Goal: Information Seeking & Learning: Learn about a topic

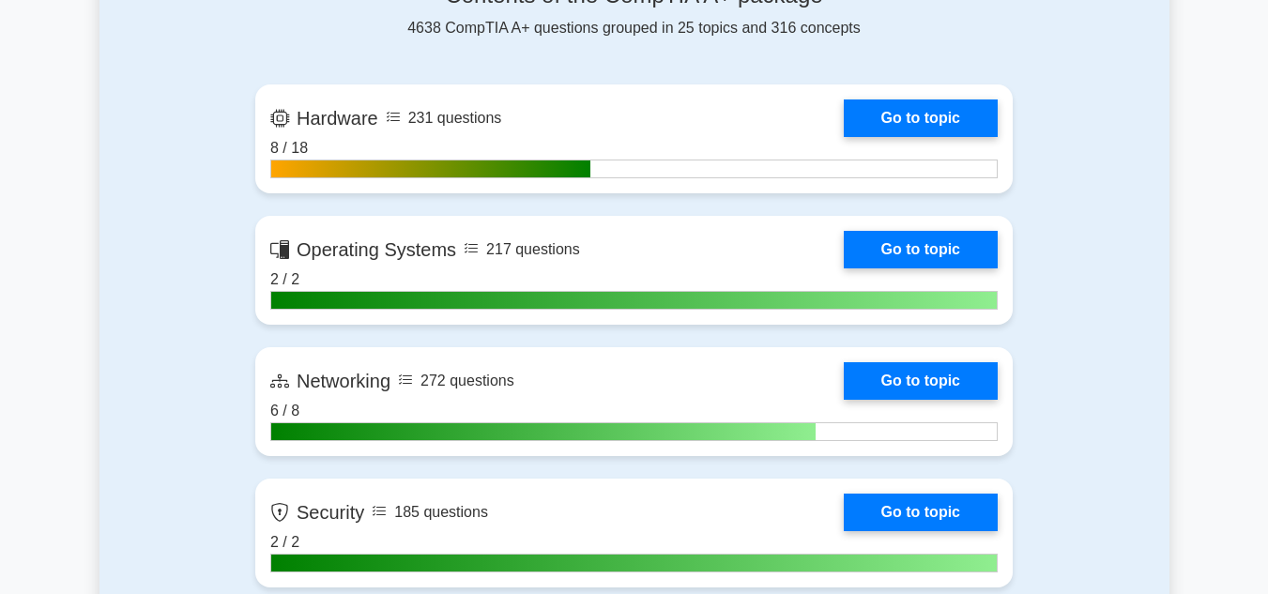
scroll to position [1255, 0]
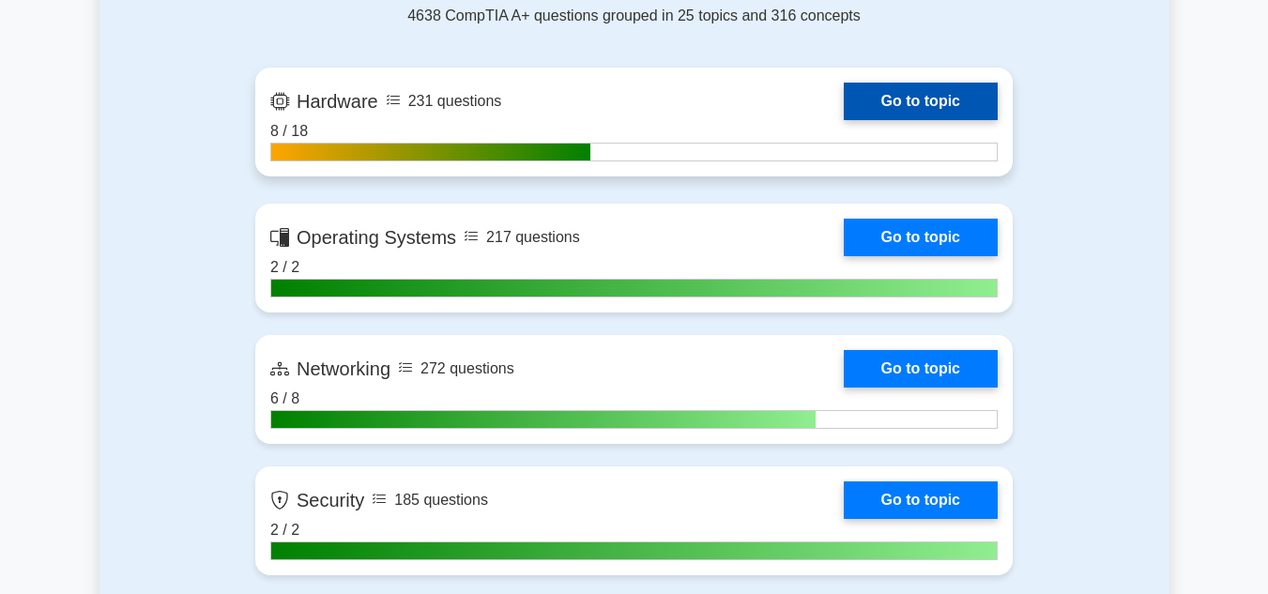
click at [894, 87] on link "Go to topic" at bounding box center [920, 102] width 154 height 38
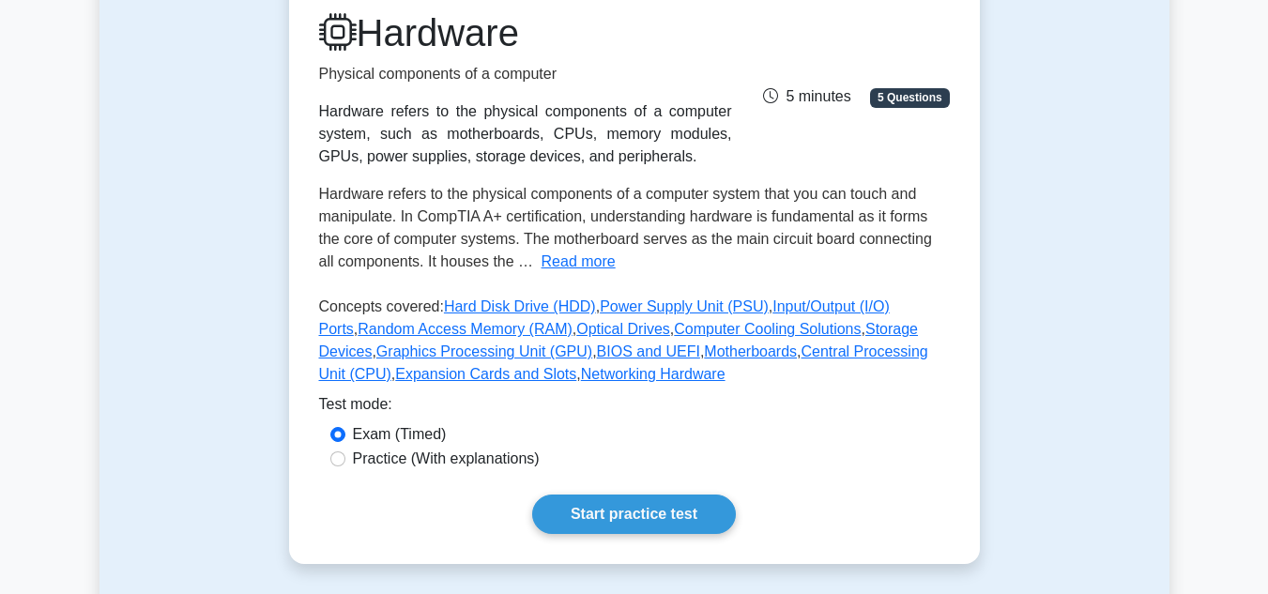
scroll to position [266, 0]
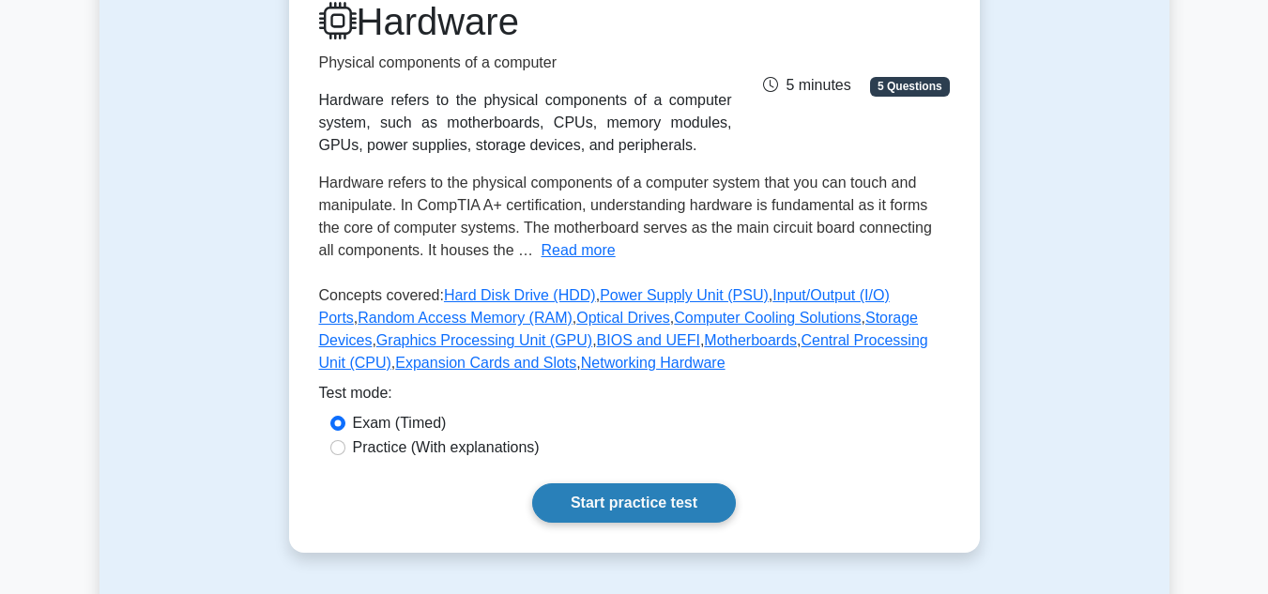
click at [579, 500] on link "Start practice test" at bounding box center [634, 502] width 204 height 39
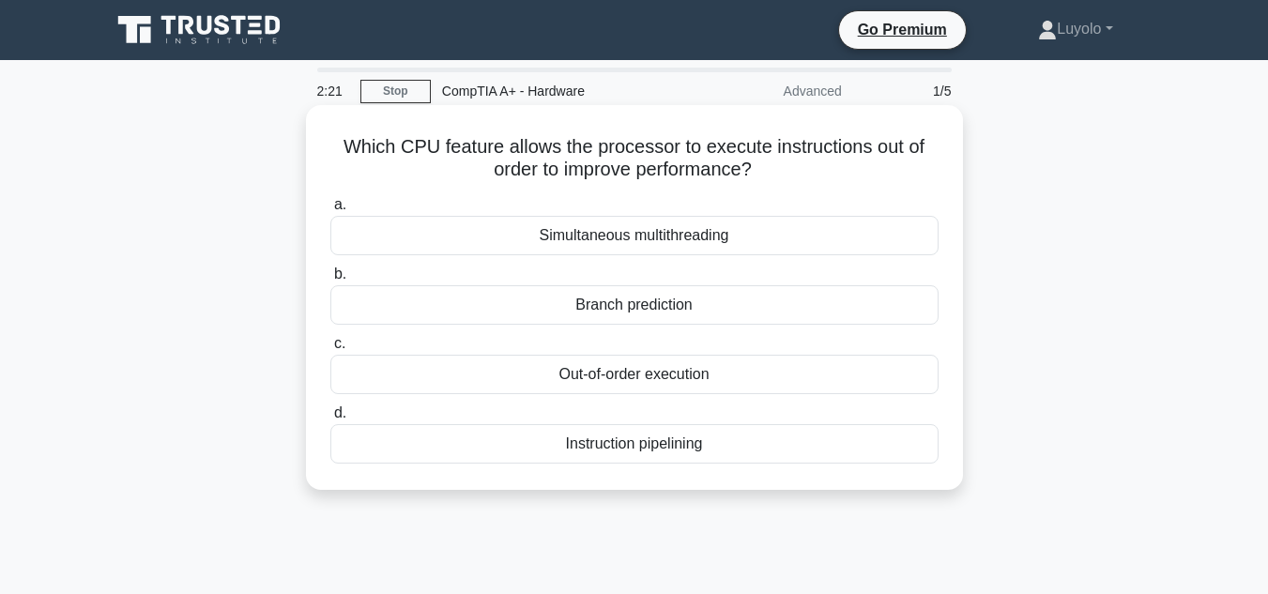
click at [504, 387] on div "Out-of-order execution" at bounding box center [634, 374] width 608 height 39
click at [330, 350] on input "c. Out-of-order execution" at bounding box center [330, 344] width 0 height 12
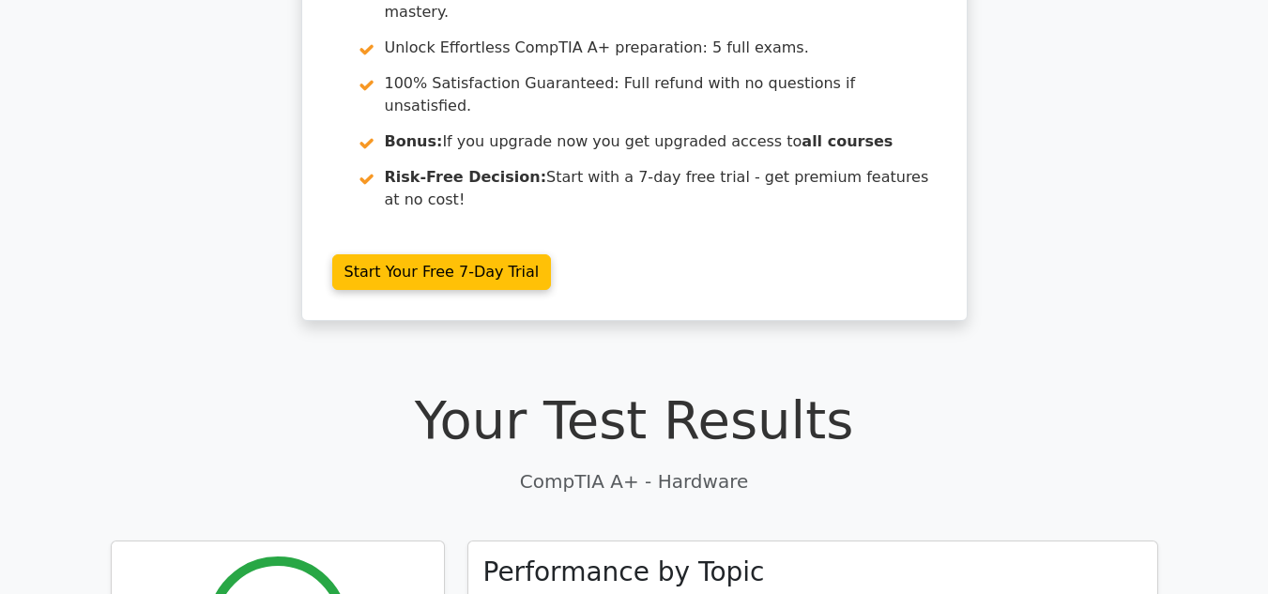
scroll to position [39, 0]
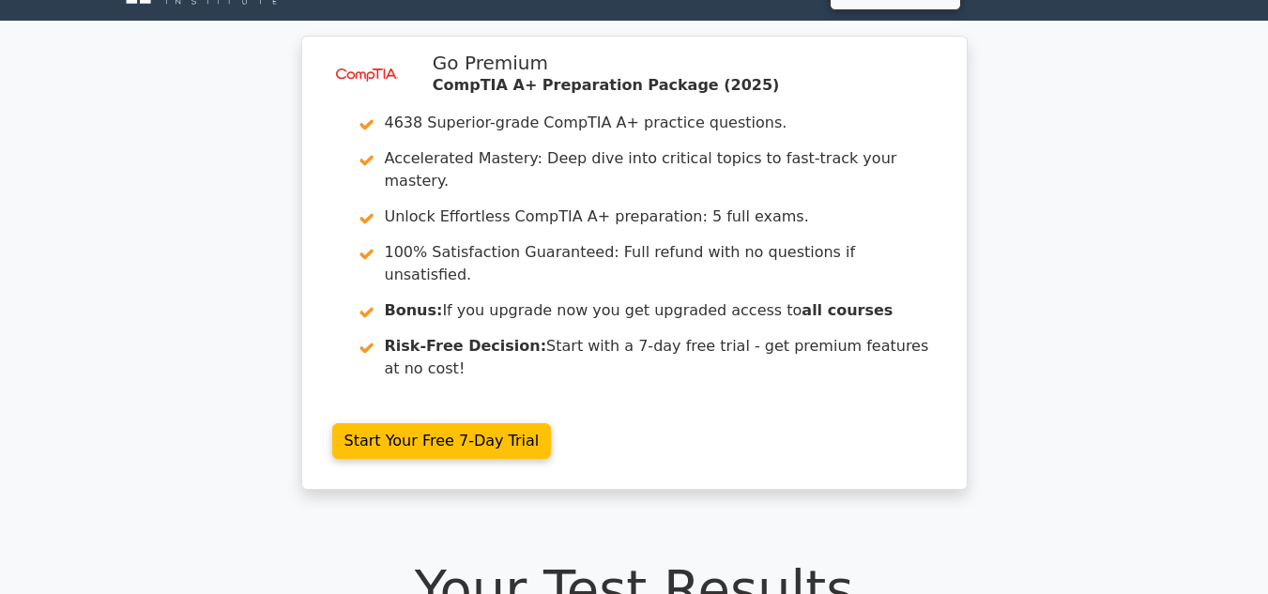
drag, startPoint x: 0, startPoint y: 0, endPoint x: 1281, endPoint y: 82, distance: 1283.3
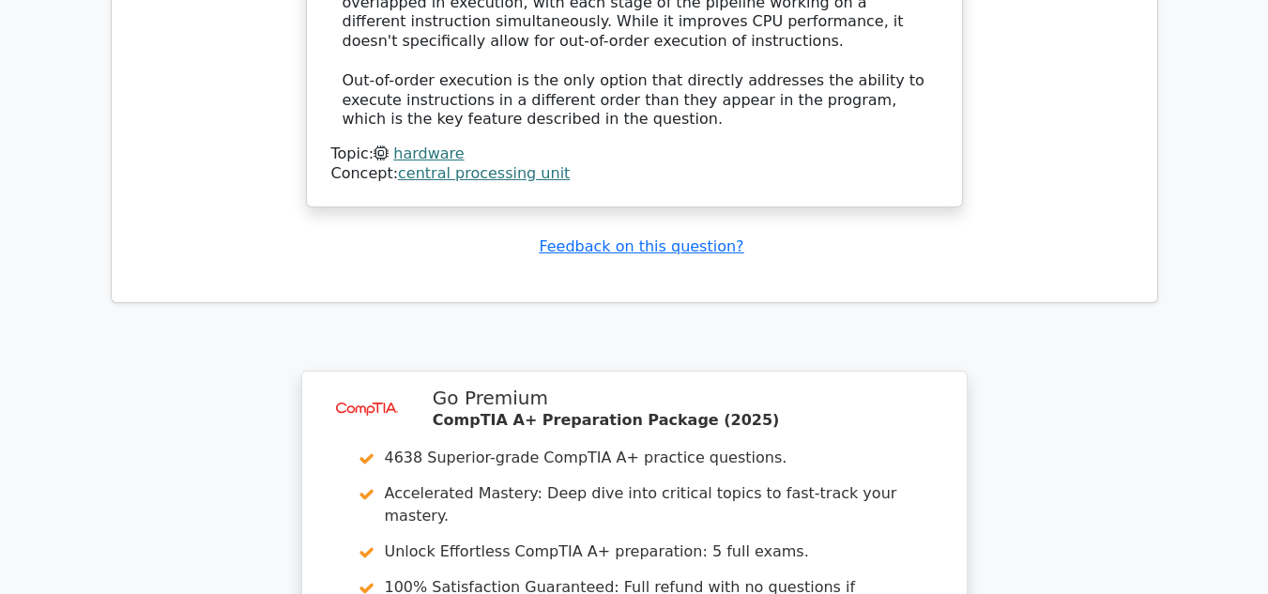
scroll to position [2758, 0]
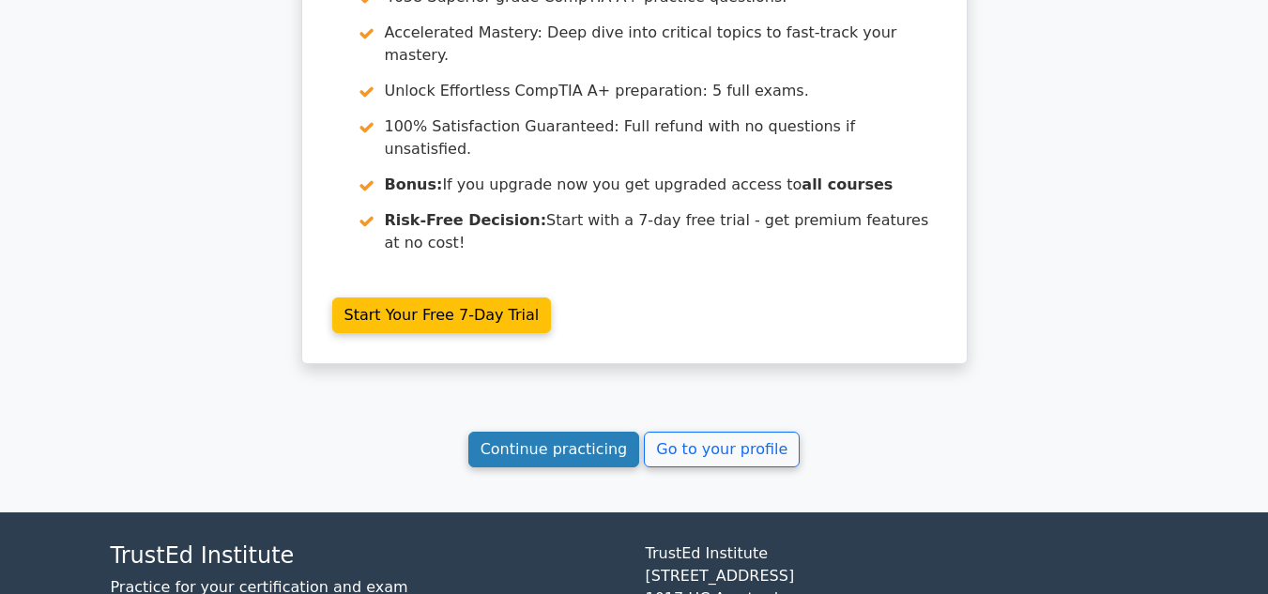
click at [551, 432] on link "Continue practicing" at bounding box center [554, 450] width 172 height 36
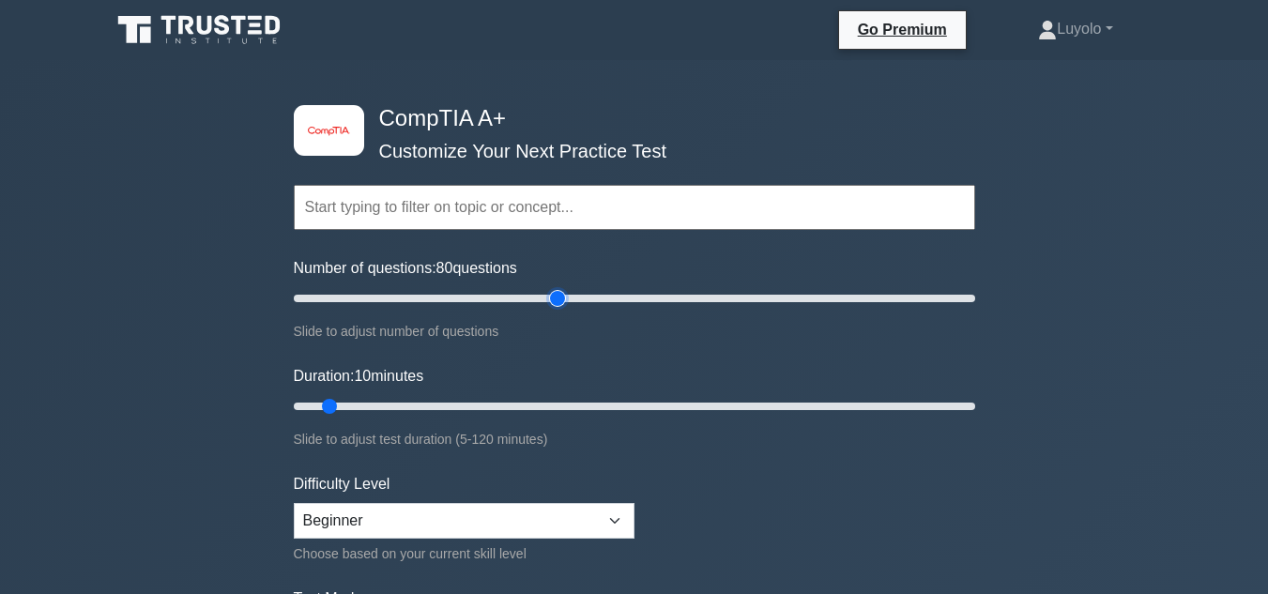
click at [551, 301] on input "Number of questions: 80 questions" at bounding box center [634, 298] width 681 height 23
click at [327, 297] on input "Number of questions: 80 questions" at bounding box center [634, 298] width 681 height 23
type input "10"
click at [322, 297] on input "Number of questions: 10 questions" at bounding box center [634, 298] width 681 height 23
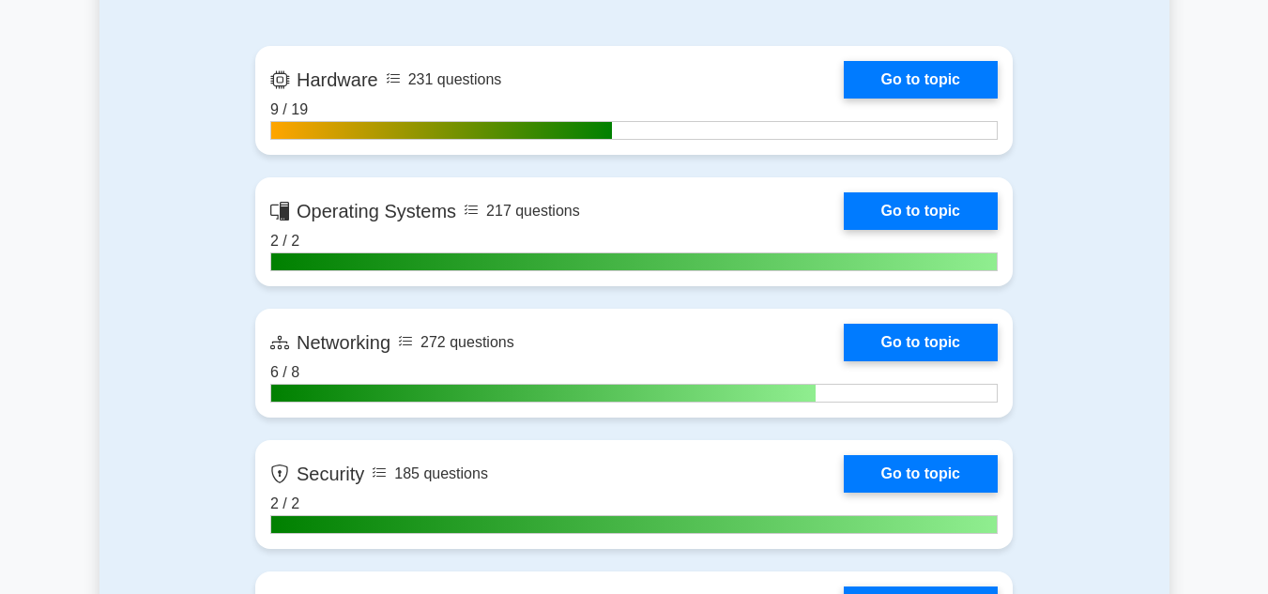
scroll to position [1306, 0]
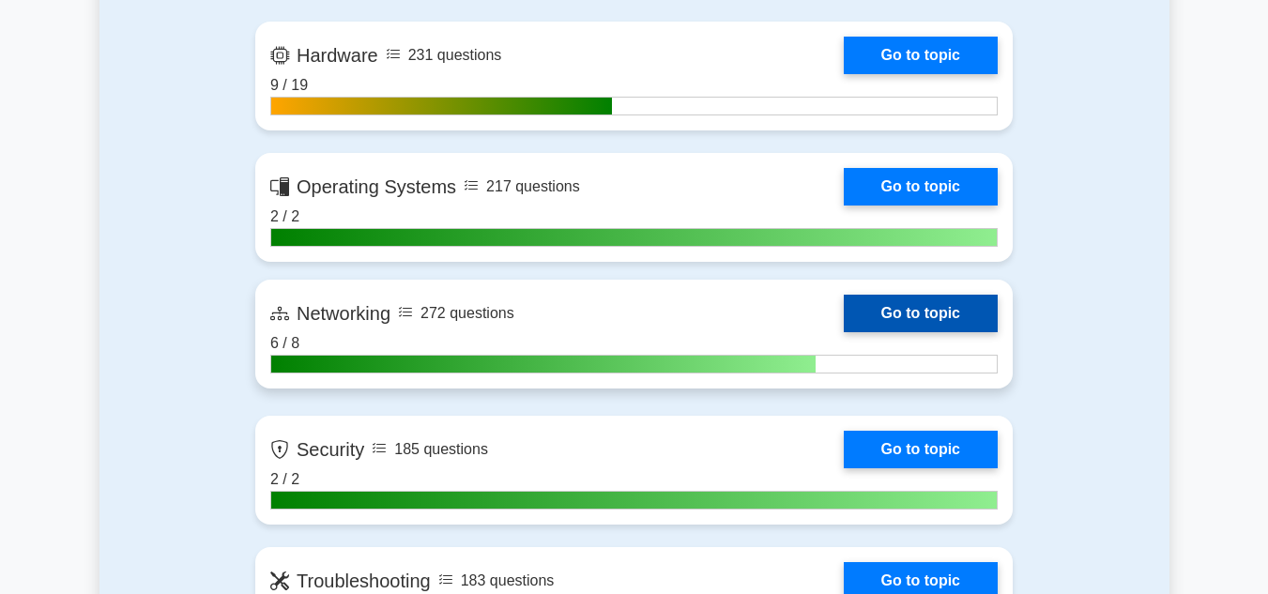
click at [922, 323] on link "Go to topic" at bounding box center [920, 314] width 154 height 38
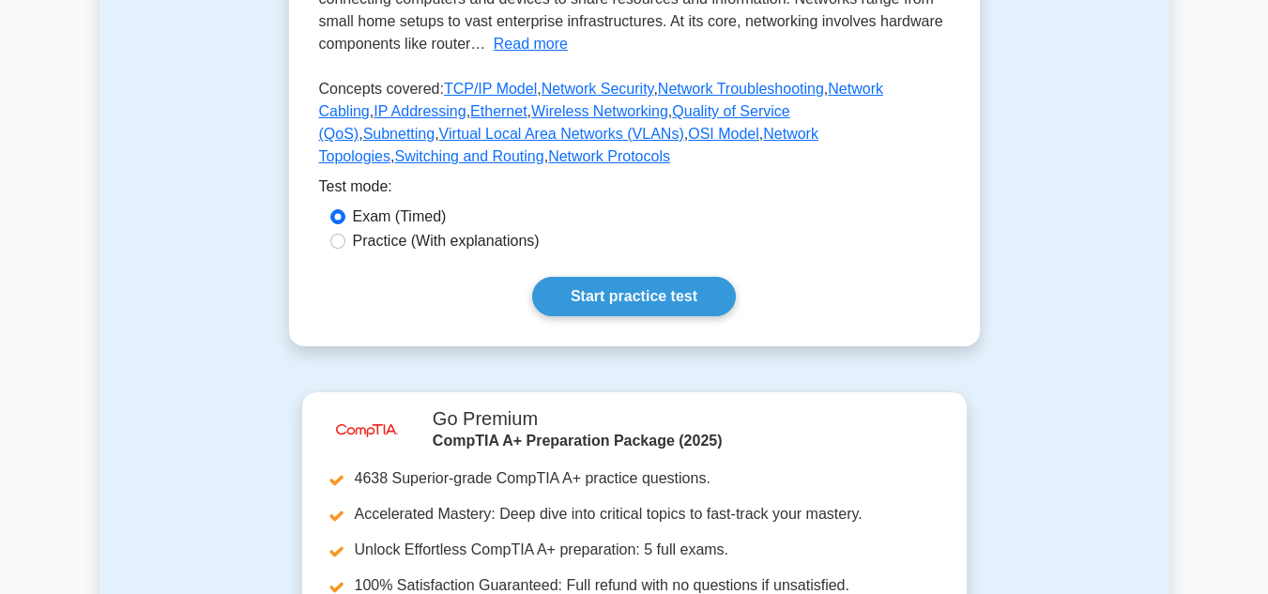
click at [1267, 316] on html "Go Premium Luyolo" at bounding box center [634, 384] width 1268 height 1769
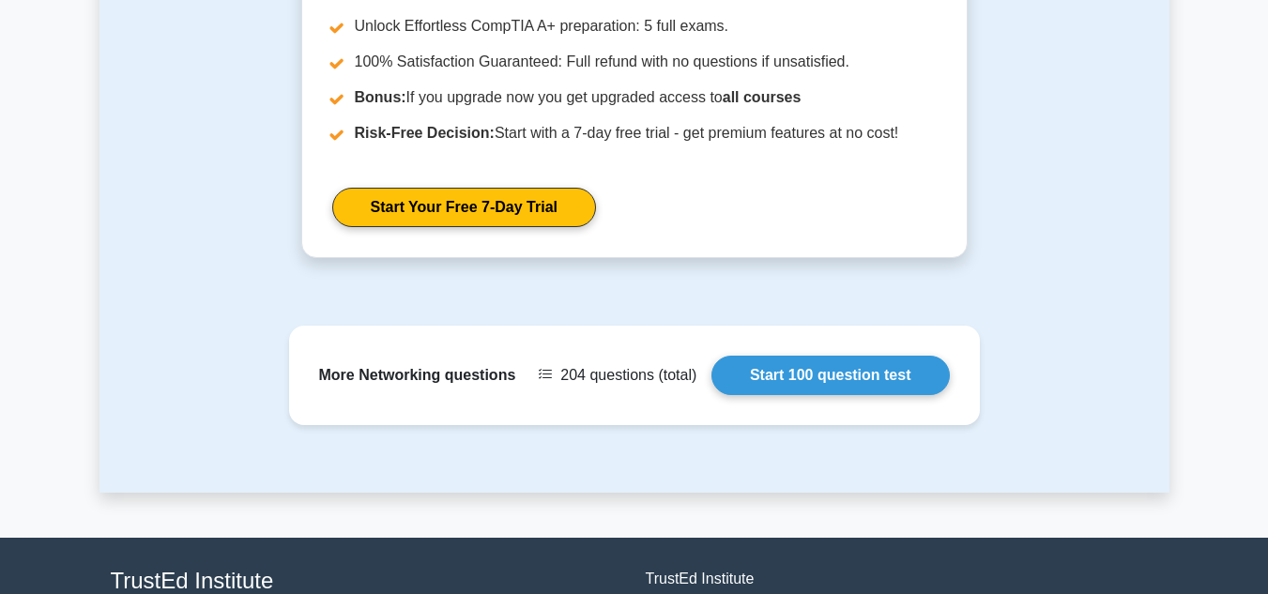
scroll to position [1087, 0]
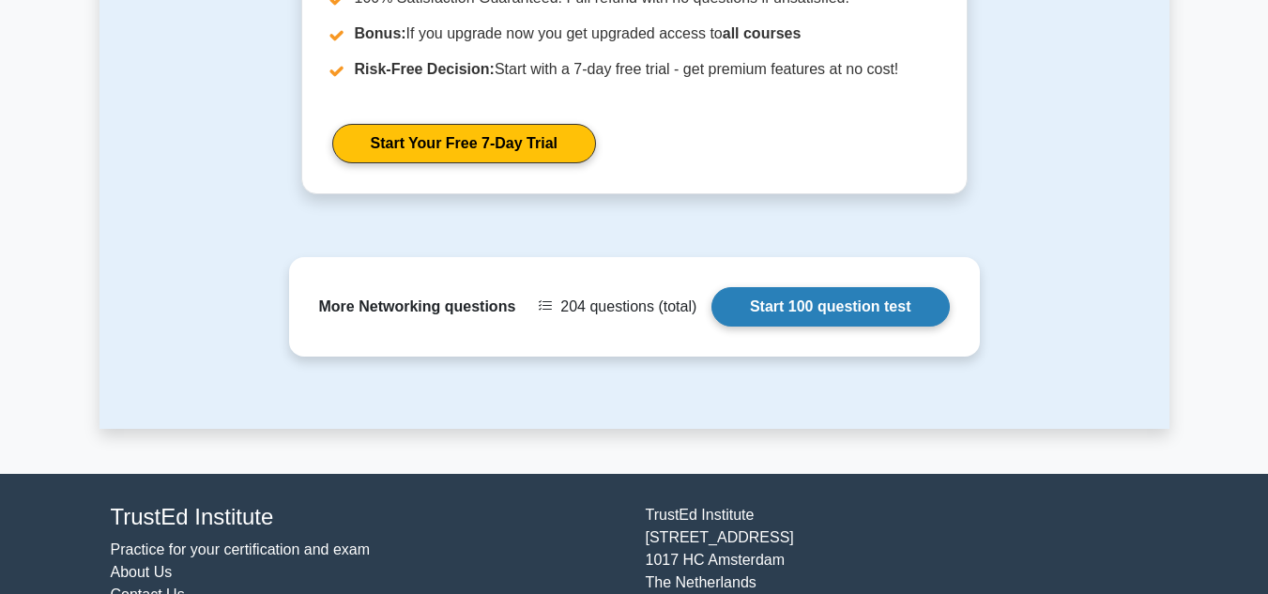
click at [840, 287] on link "Start 100 question test" at bounding box center [830, 306] width 238 height 39
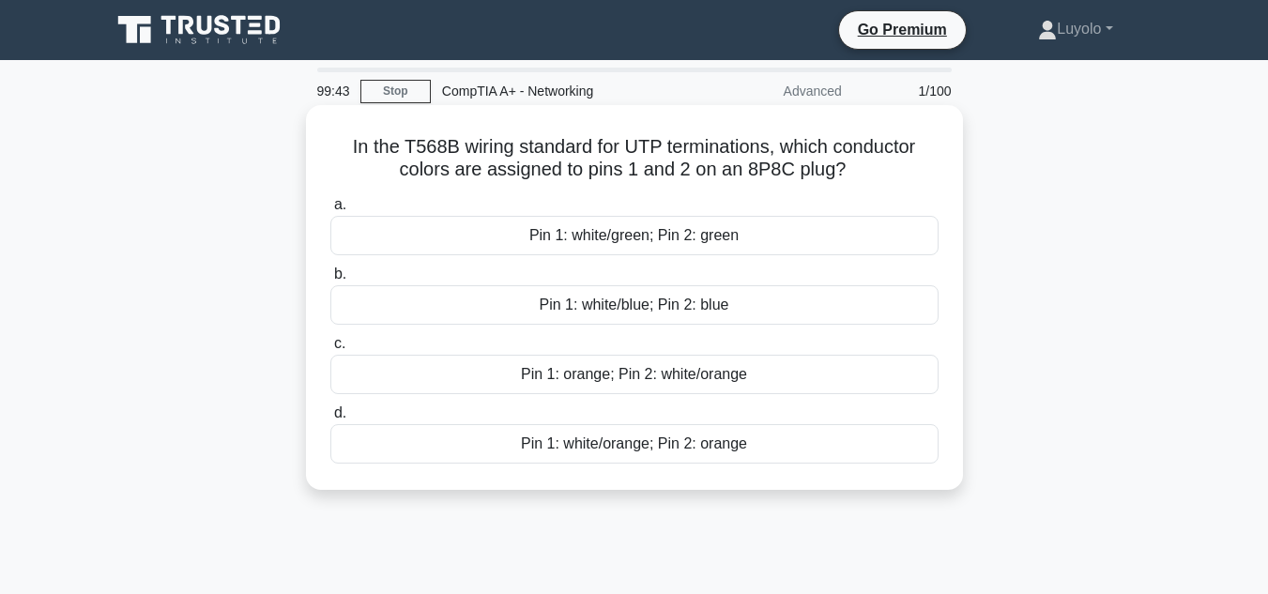
click at [455, 235] on div "Pin 1: white/green; Pin 2: green" at bounding box center [634, 235] width 608 height 39
click at [330, 211] on input "a. Pin 1: white/green; Pin 2: green" at bounding box center [330, 205] width 0 height 12
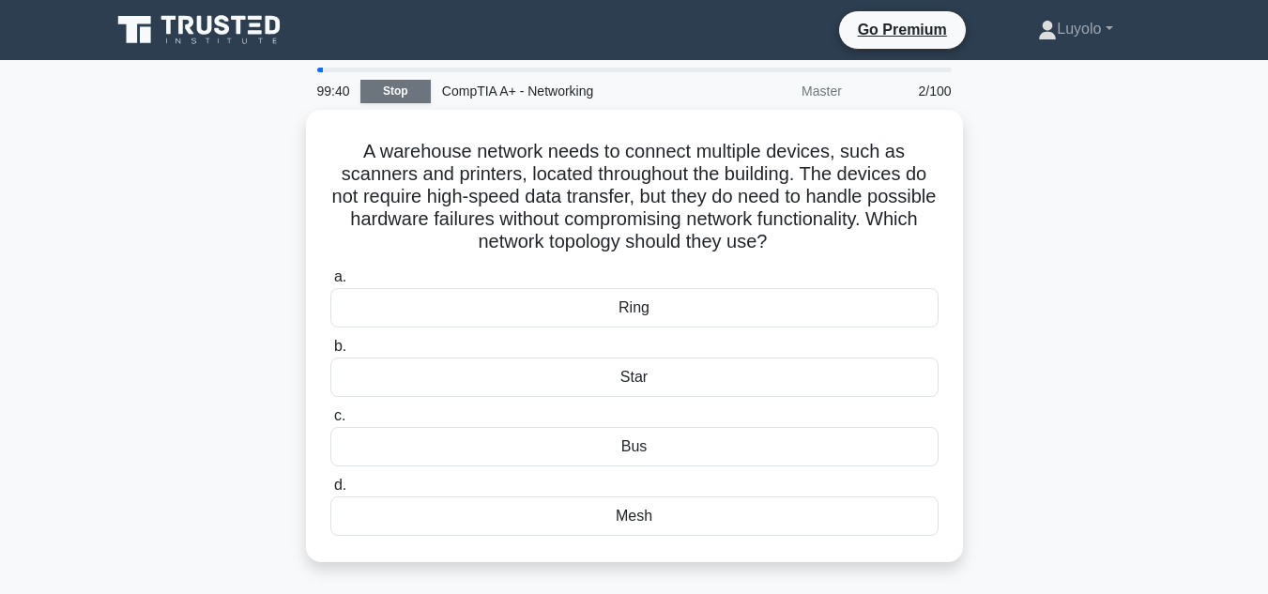
click at [400, 82] on link "Stop" at bounding box center [395, 91] width 70 height 23
